Goal: Use online tool/utility

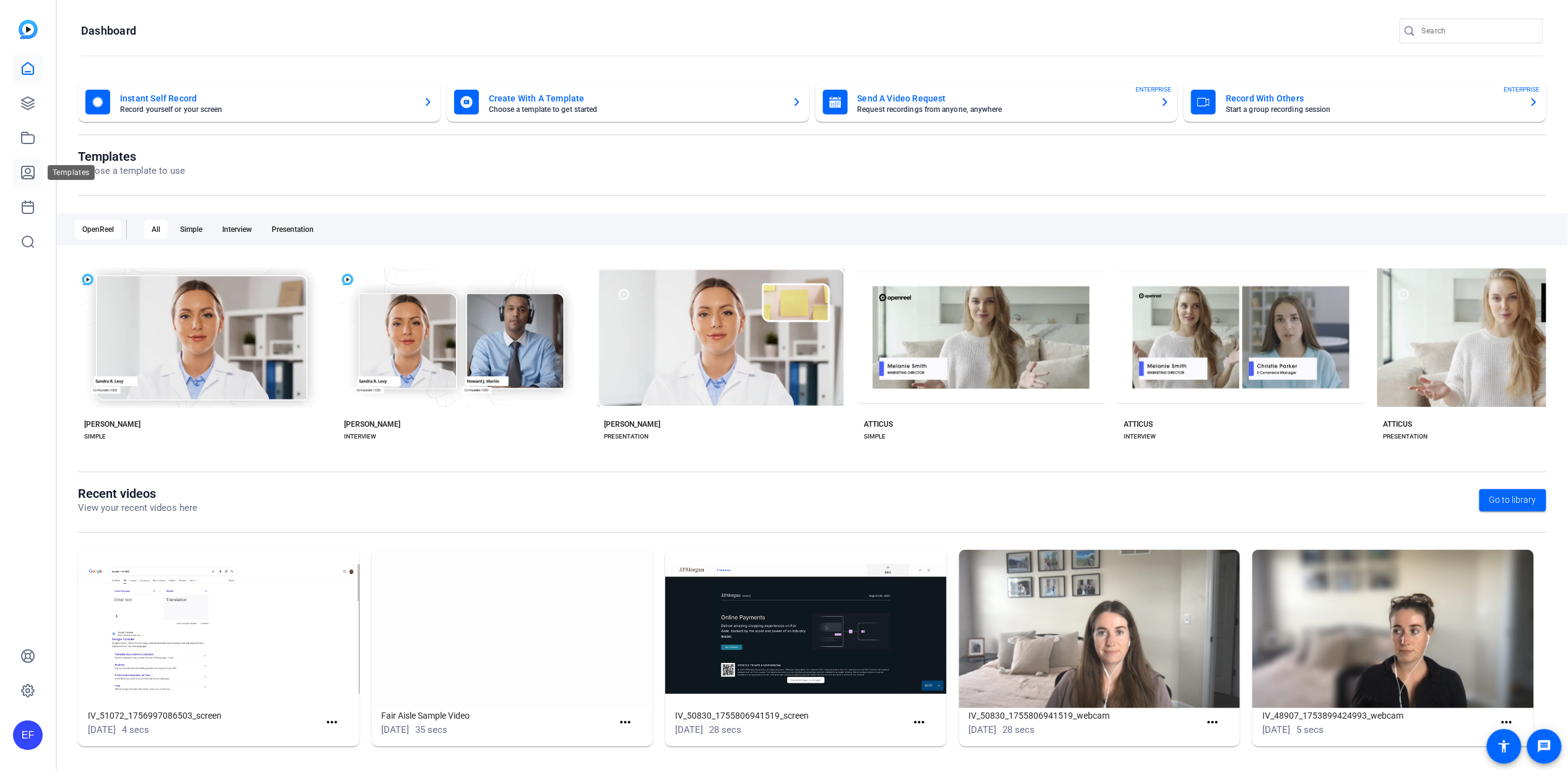
click at [23, 169] on icon at bounding box center [28, 172] width 15 height 15
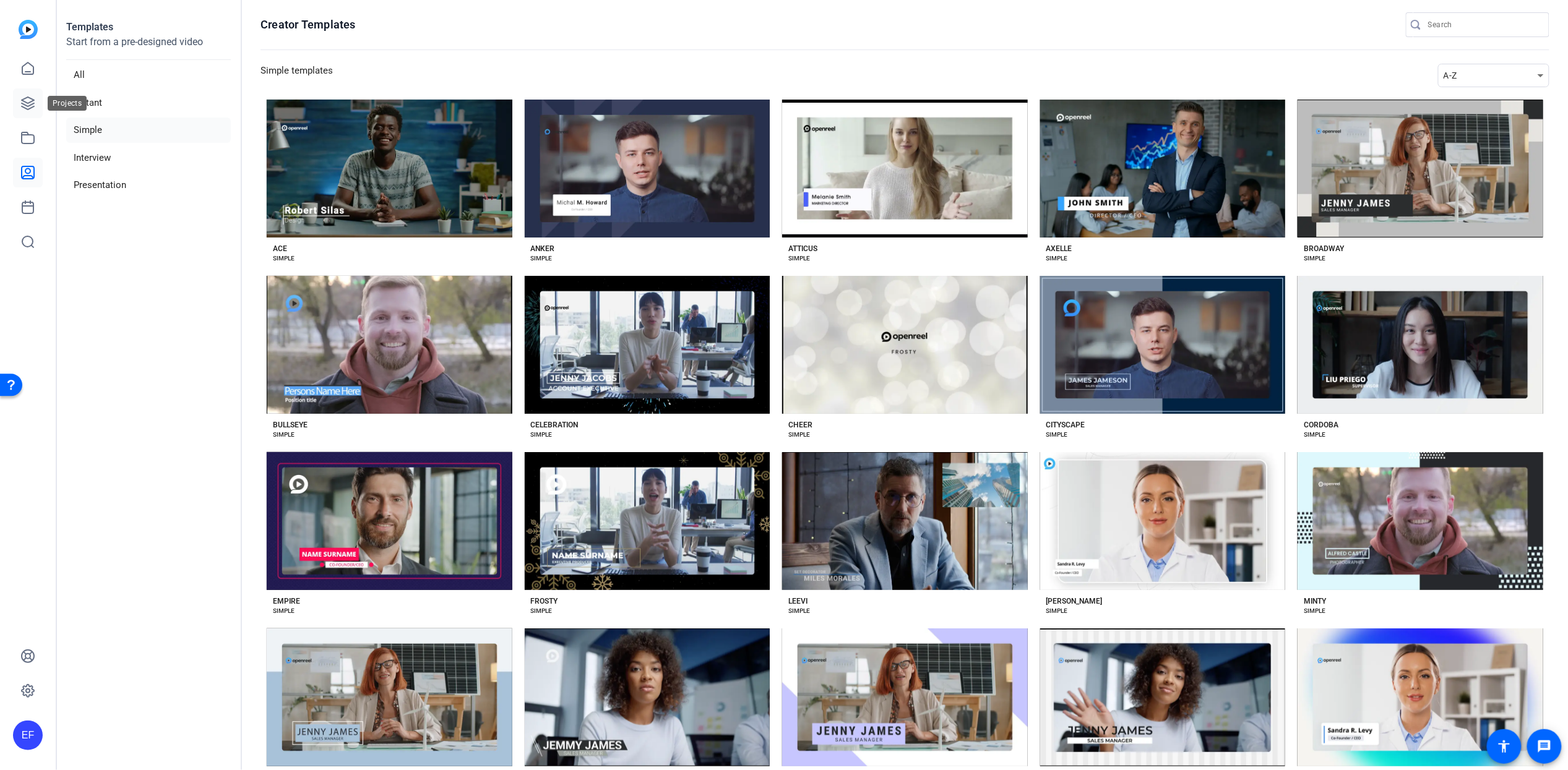
click at [38, 103] on link at bounding box center [28, 103] width 30 height 30
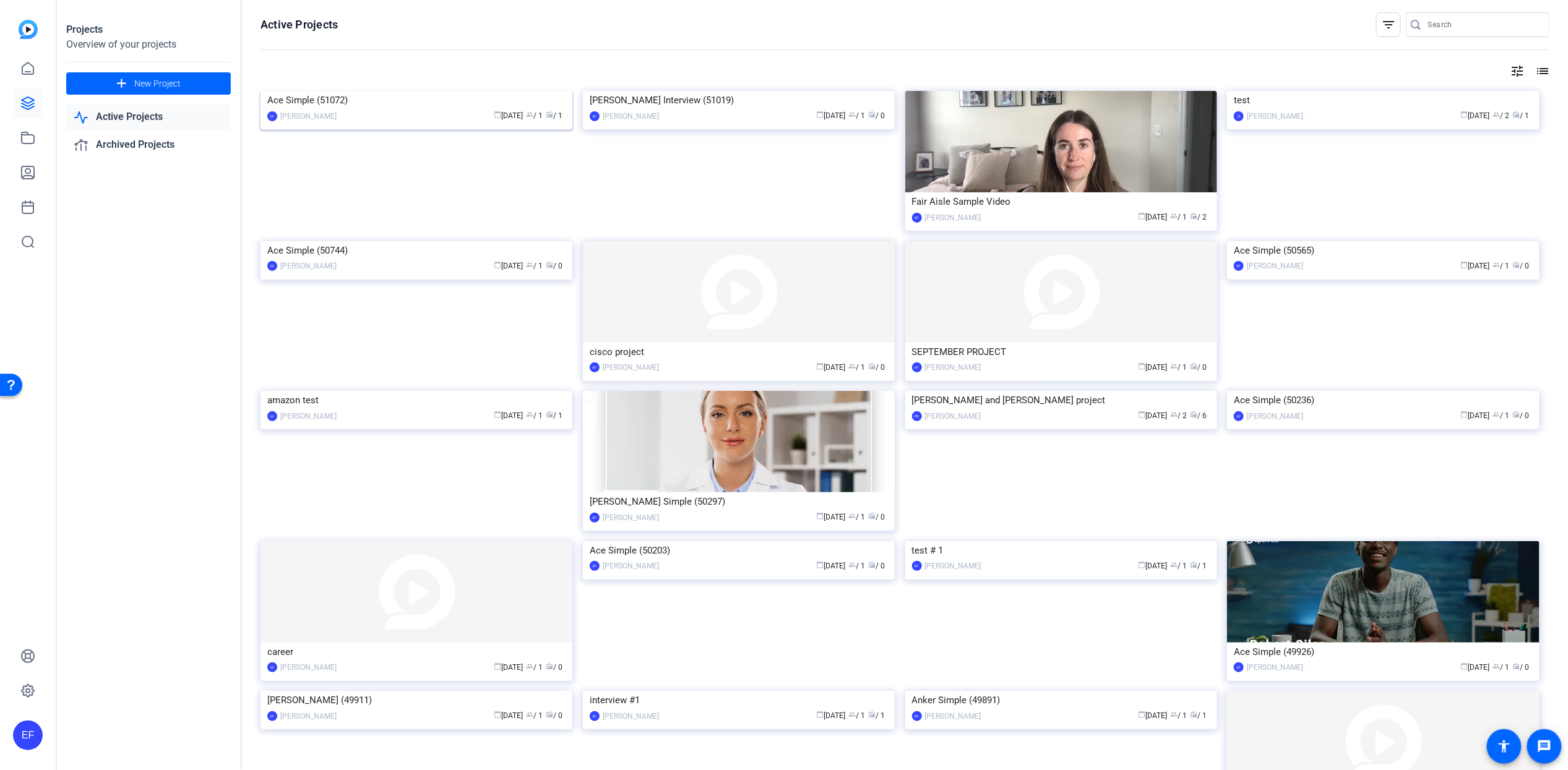
click at [362, 123] on div "calendar_today [DATE] group / 1 radio / 1" at bounding box center [454, 116] width 223 height 13
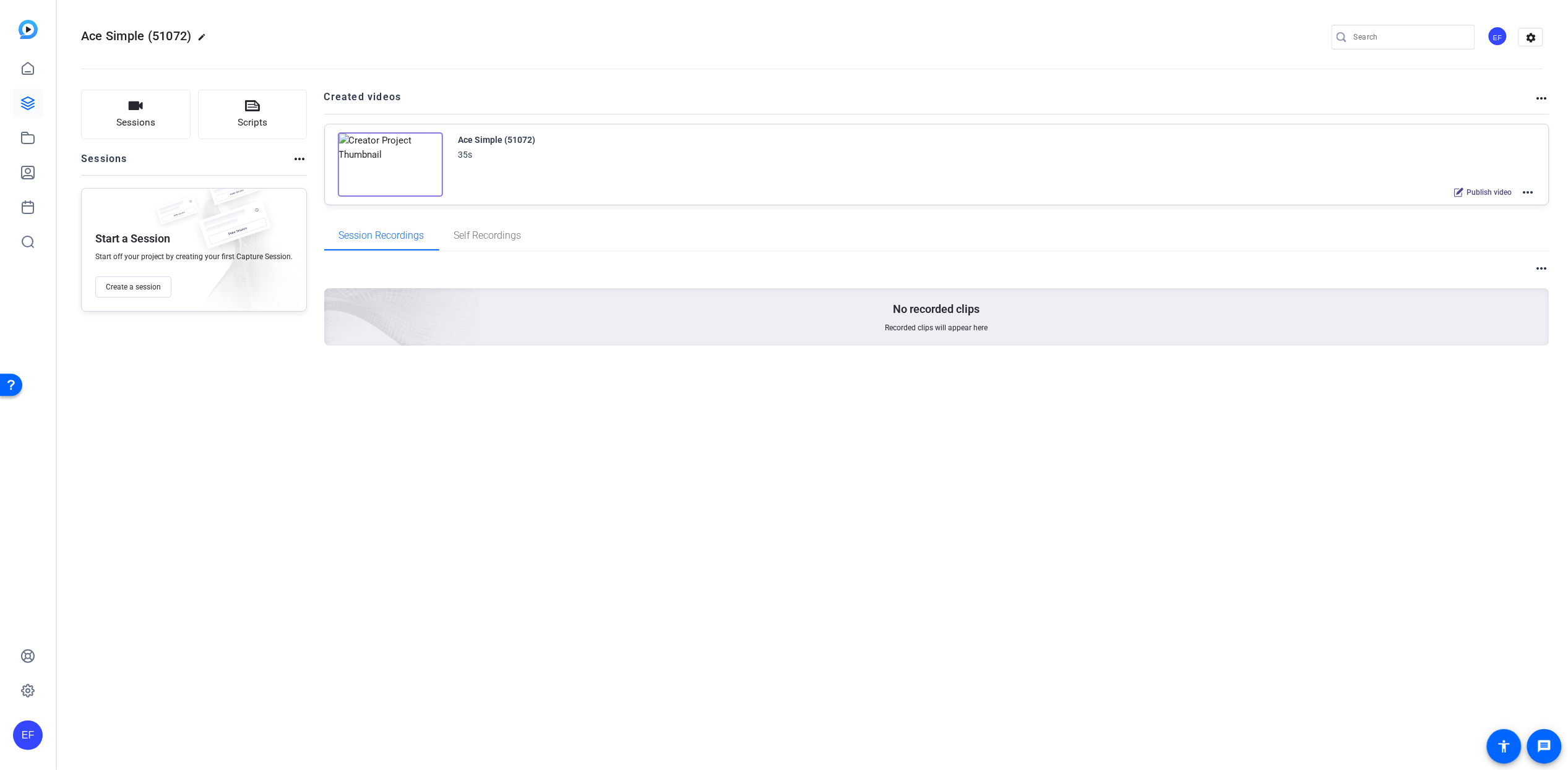
click at [1532, 192] on mat-icon "more_horiz" at bounding box center [1528, 192] width 15 height 15
click at [1455, 206] on span "Edit in Creator" at bounding box center [1484, 207] width 86 height 15
